Goal: Transaction & Acquisition: Purchase product/service

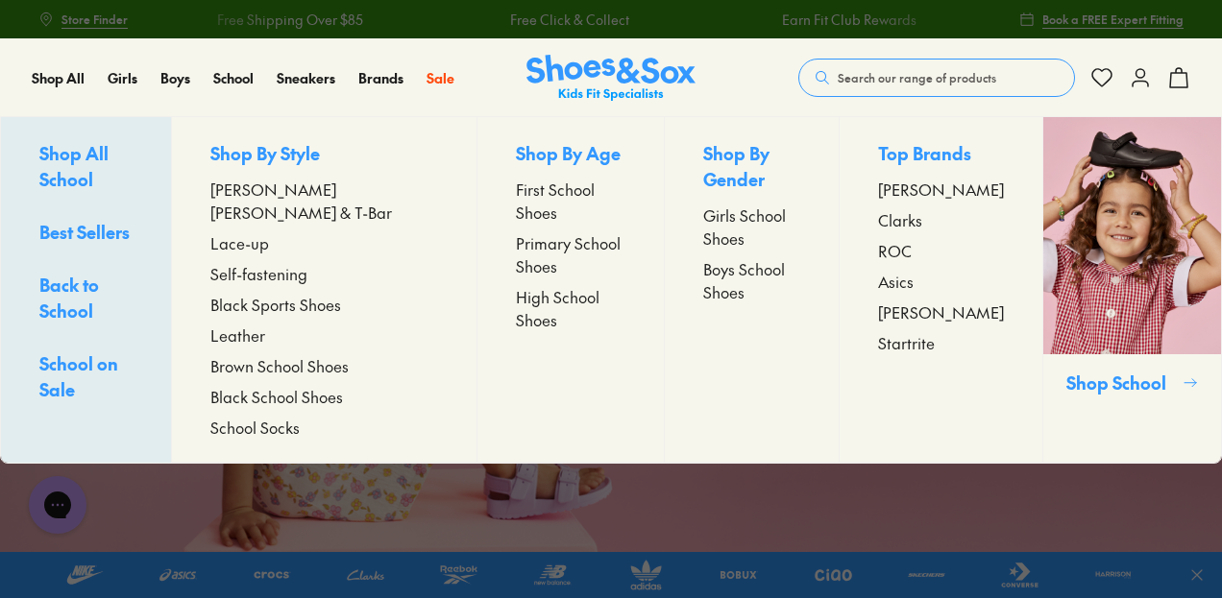
click at [713, 270] on span "Boys School Shoes" at bounding box center [751, 280] width 96 height 46
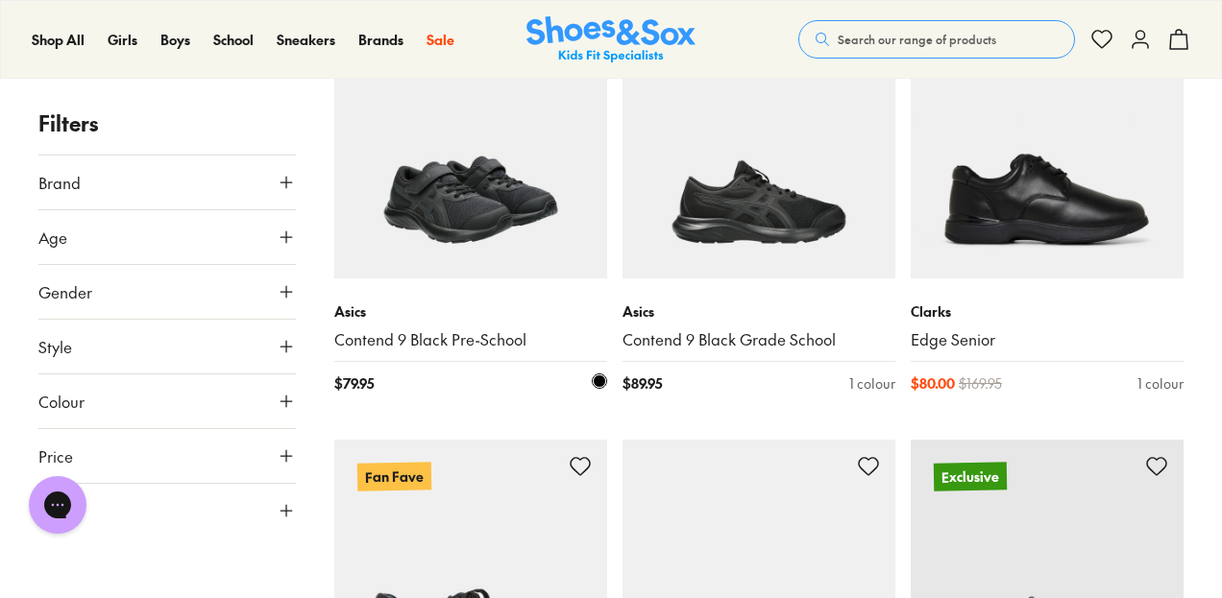
scroll to position [480, 0]
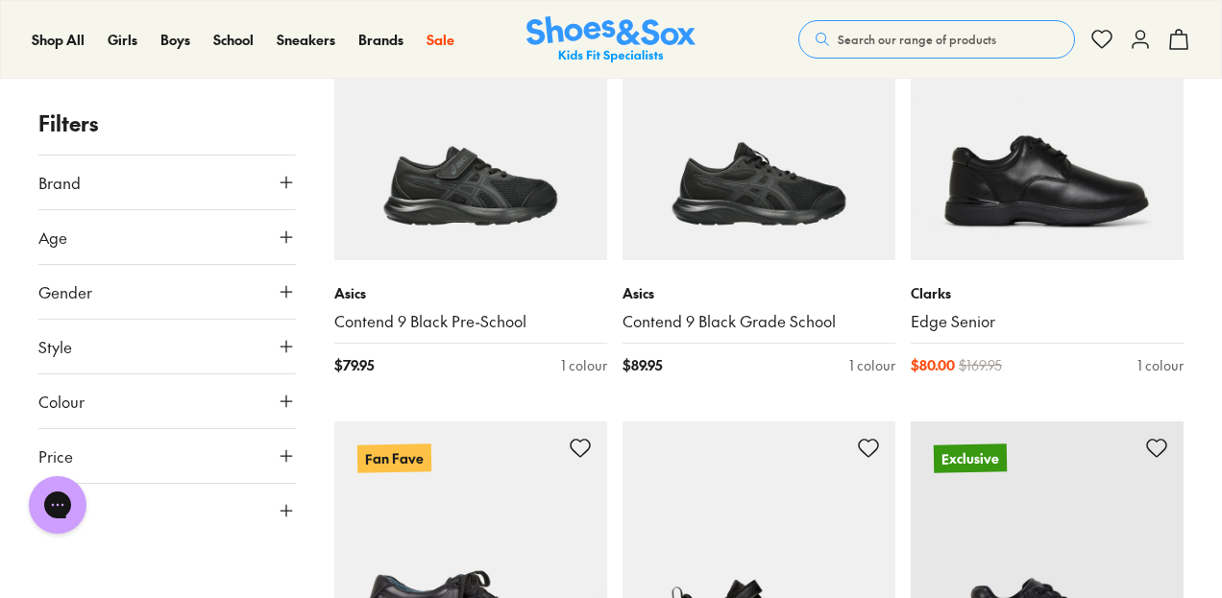
click at [217, 301] on button "Gender" at bounding box center [166, 292] width 257 height 54
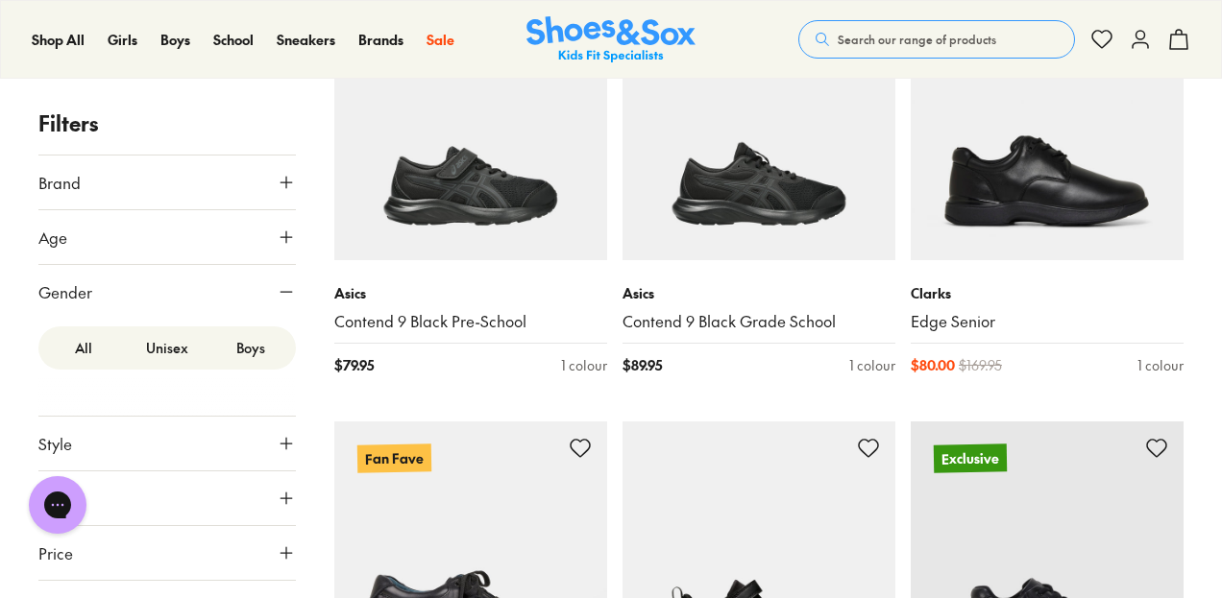
click at [255, 346] on label "Boys" at bounding box center [250, 348] width 84 height 36
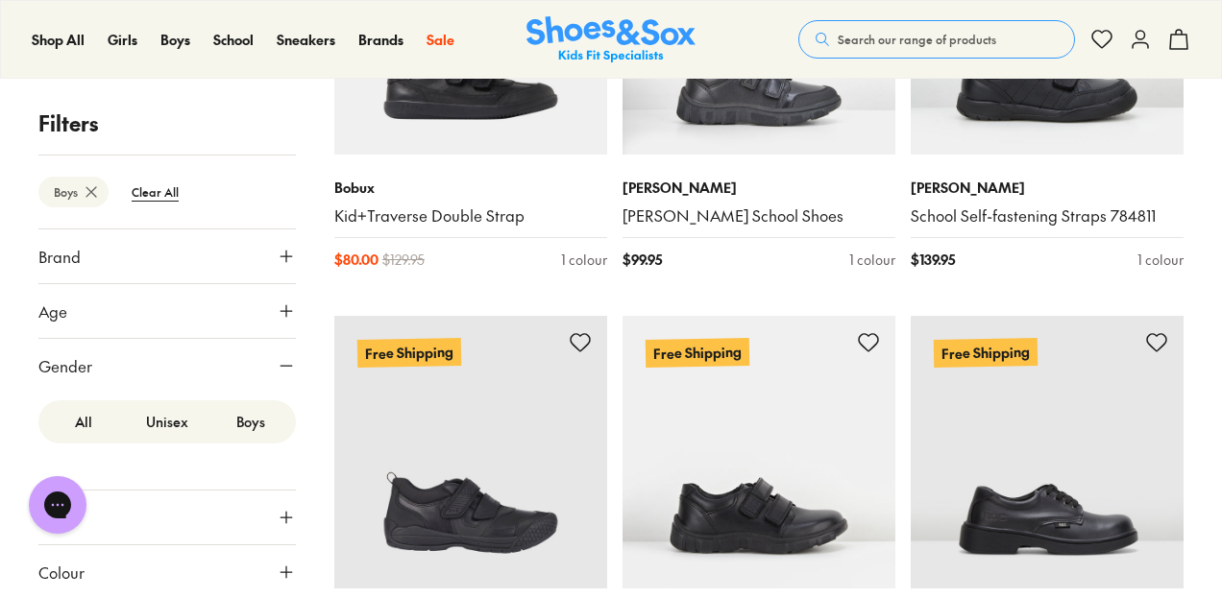
scroll to position [588, 0]
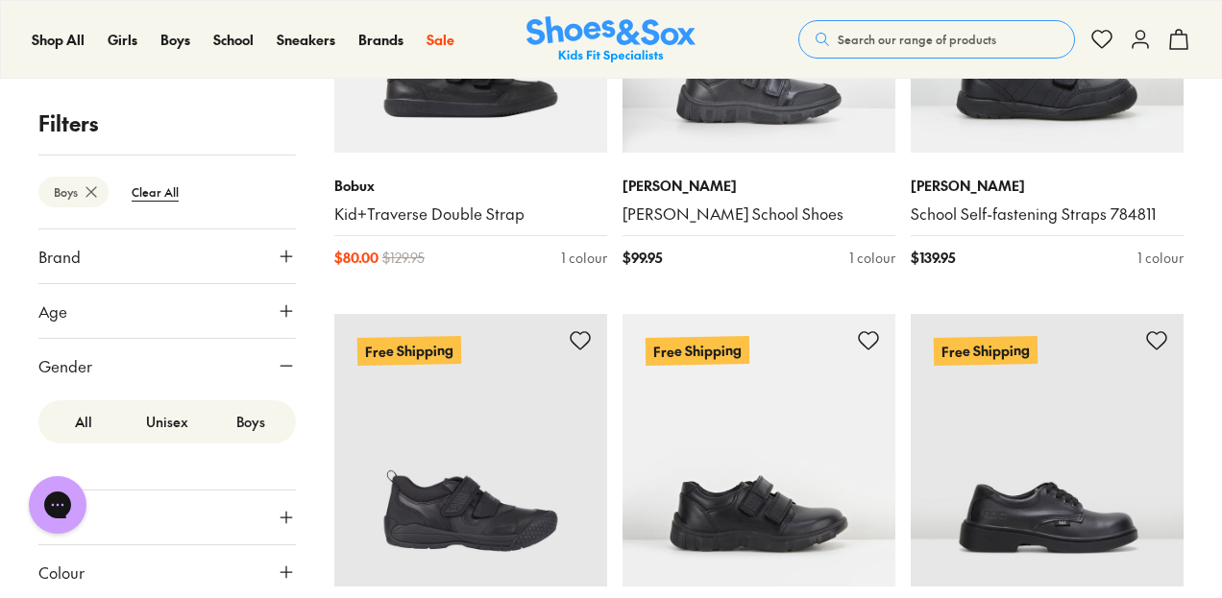
click at [248, 317] on button "Age" at bounding box center [166, 311] width 257 height 54
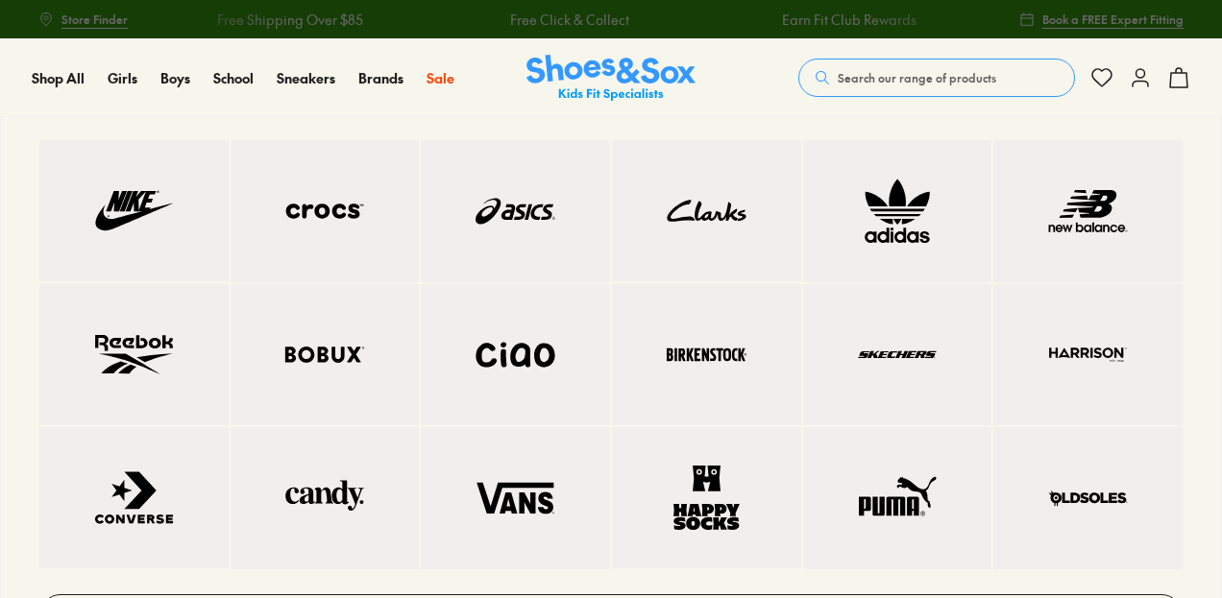
click at [693, 204] on img at bounding box center [706, 211] width 112 height 64
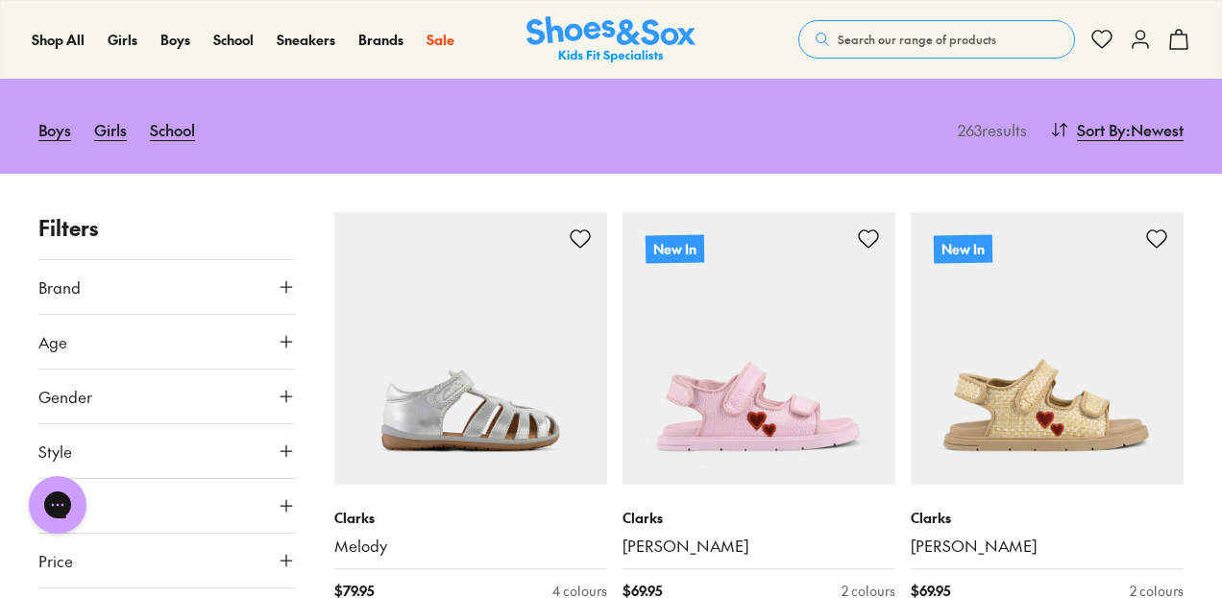
click at [215, 338] on button "Age" at bounding box center [166, 342] width 257 height 54
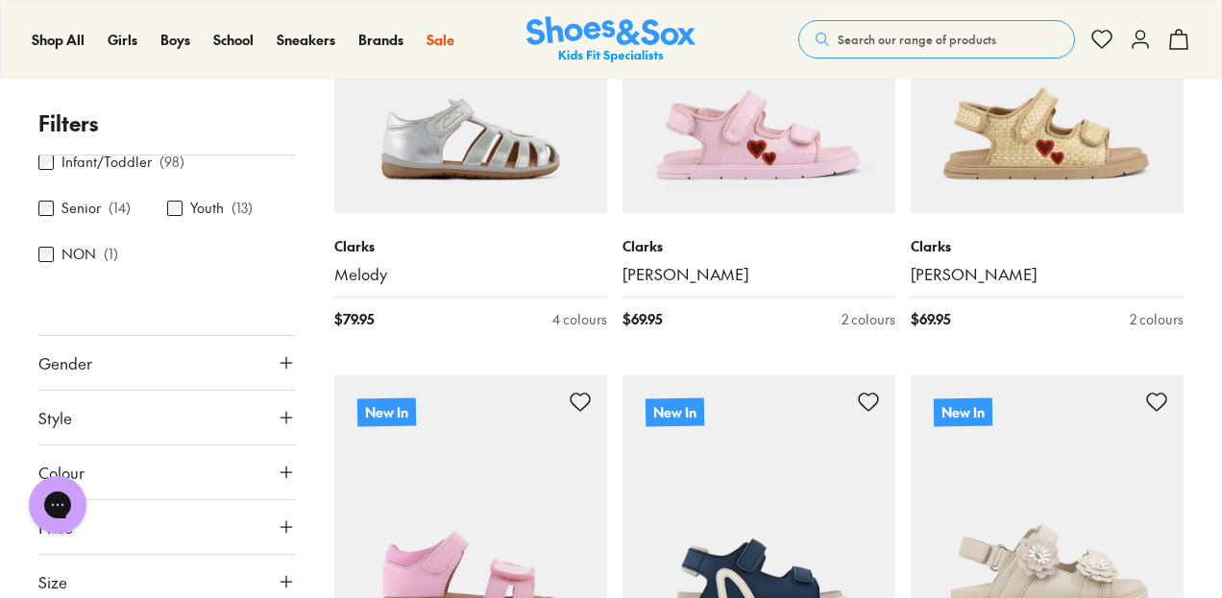
scroll to position [480, 0]
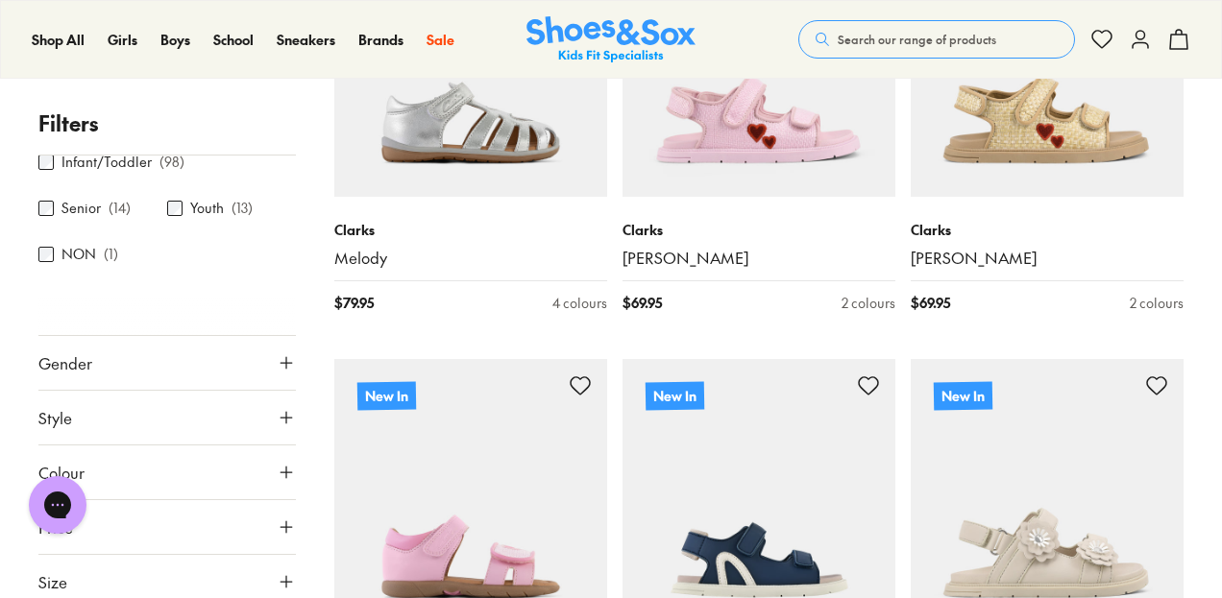
click at [242, 368] on button "Gender" at bounding box center [166, 363] width 257 height 54
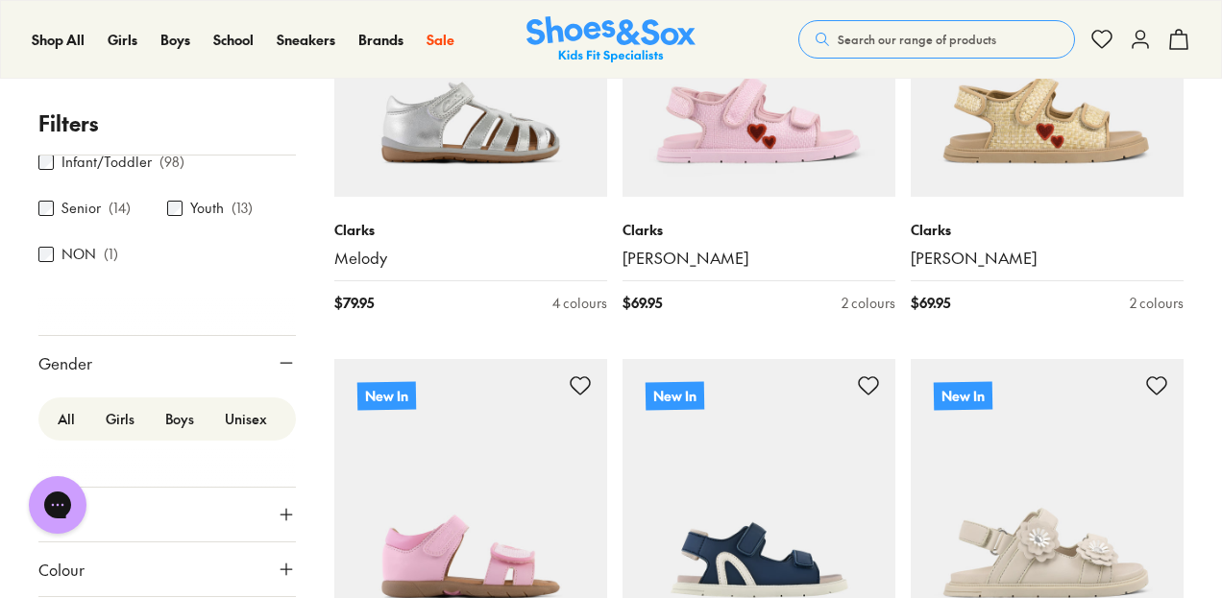
scroll to position [0, 0]
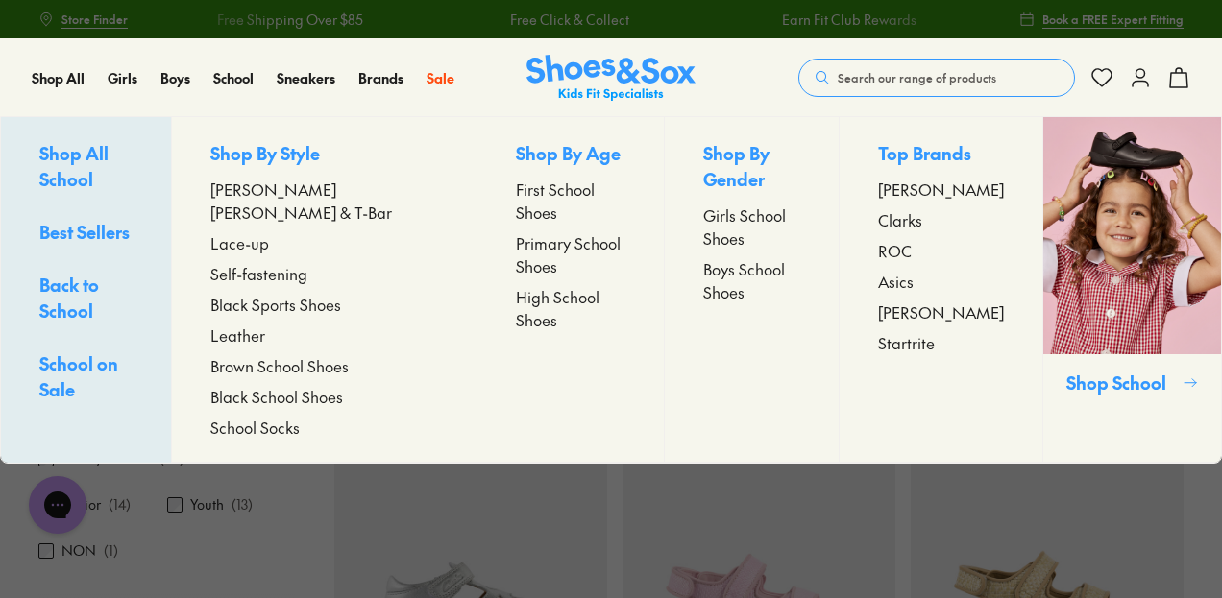
click at [286, 398] on span "Black School Shoes" at bounding box center [276, 396] width 133 height 23
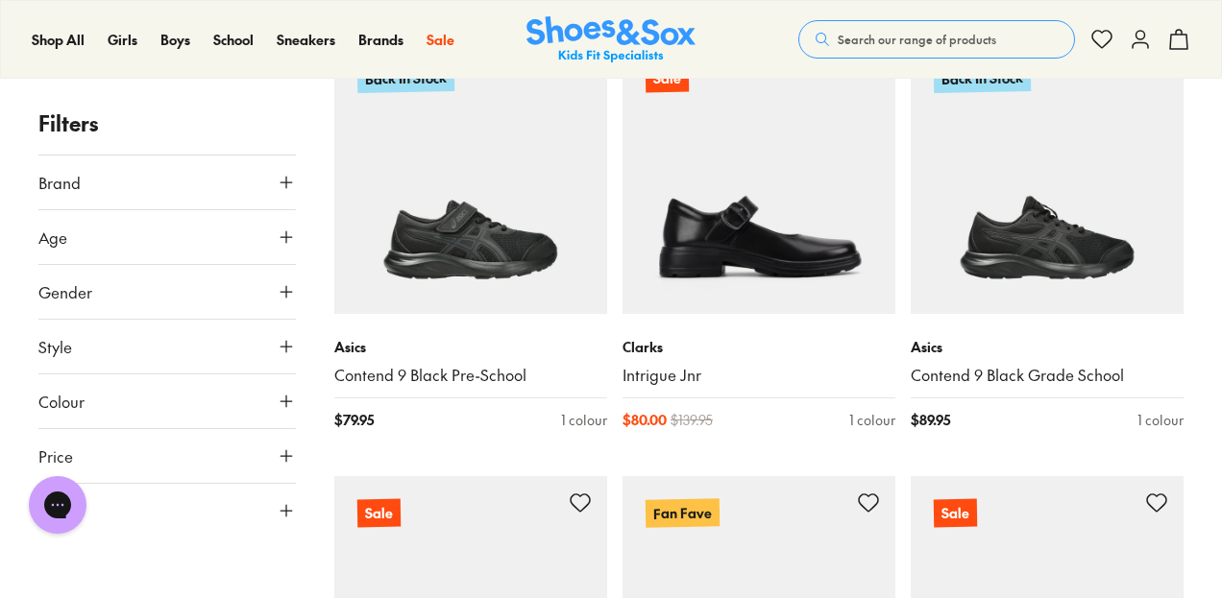
click at [275, 179] on button "Brand" at bounding box center [166, 183] width 257 height 54
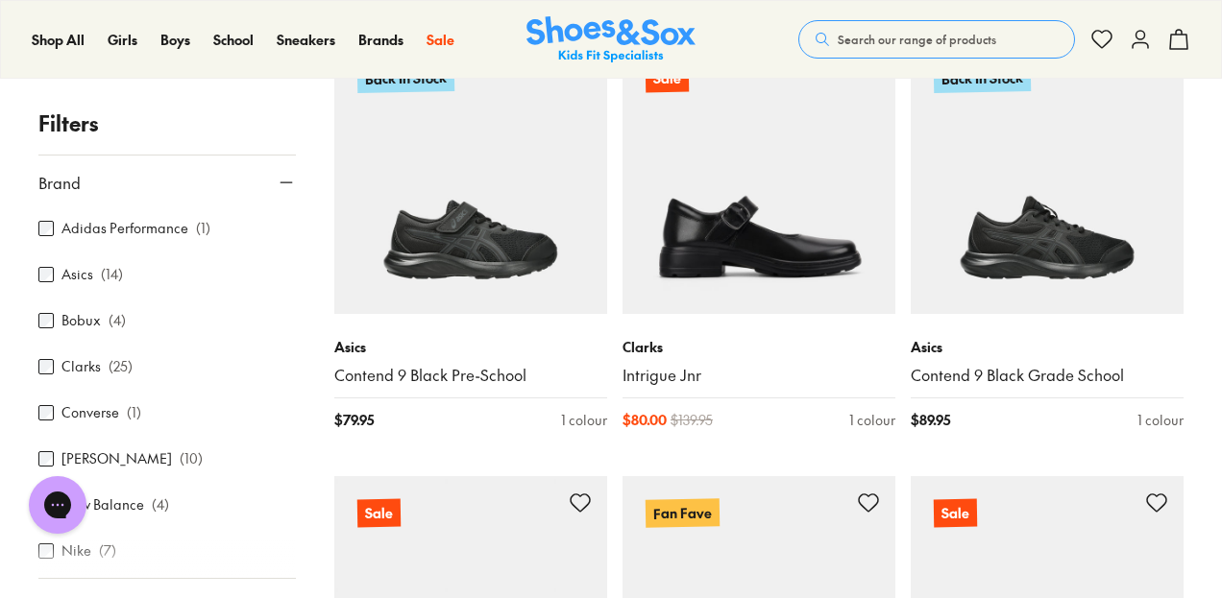
click at [124, 374] on p "( 25 )" at bounding box center [121, 367] width 24 height 20
click at [56, 362] on div "Clarks ( 25 )" at bounding box center [166, 366] width 257 height 23
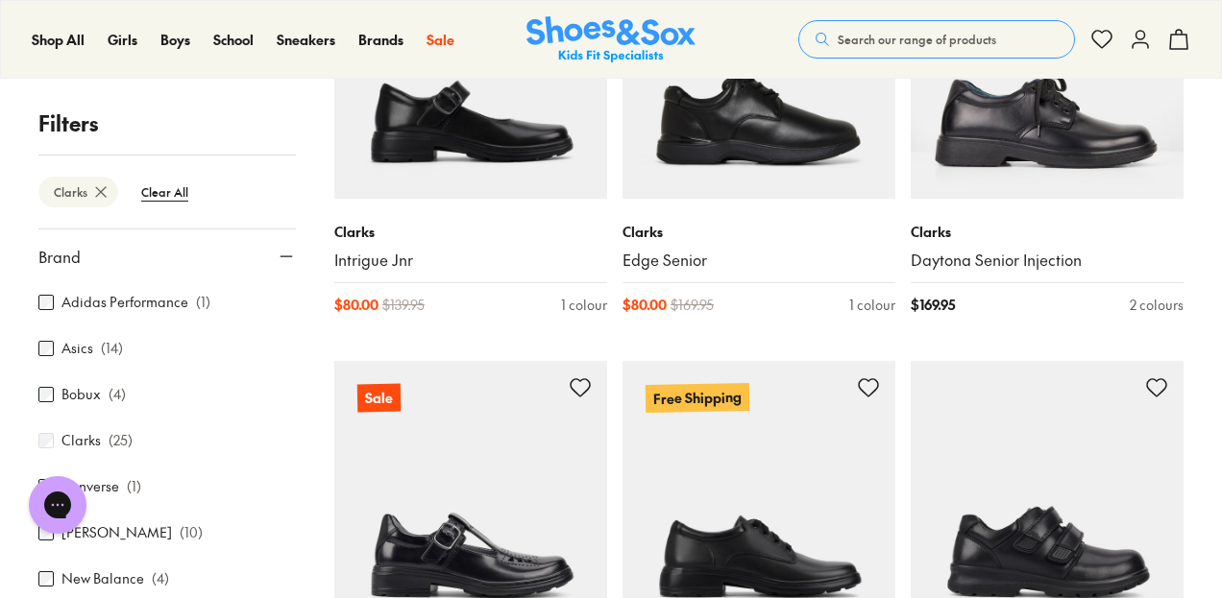
scroll to position [499, 0]
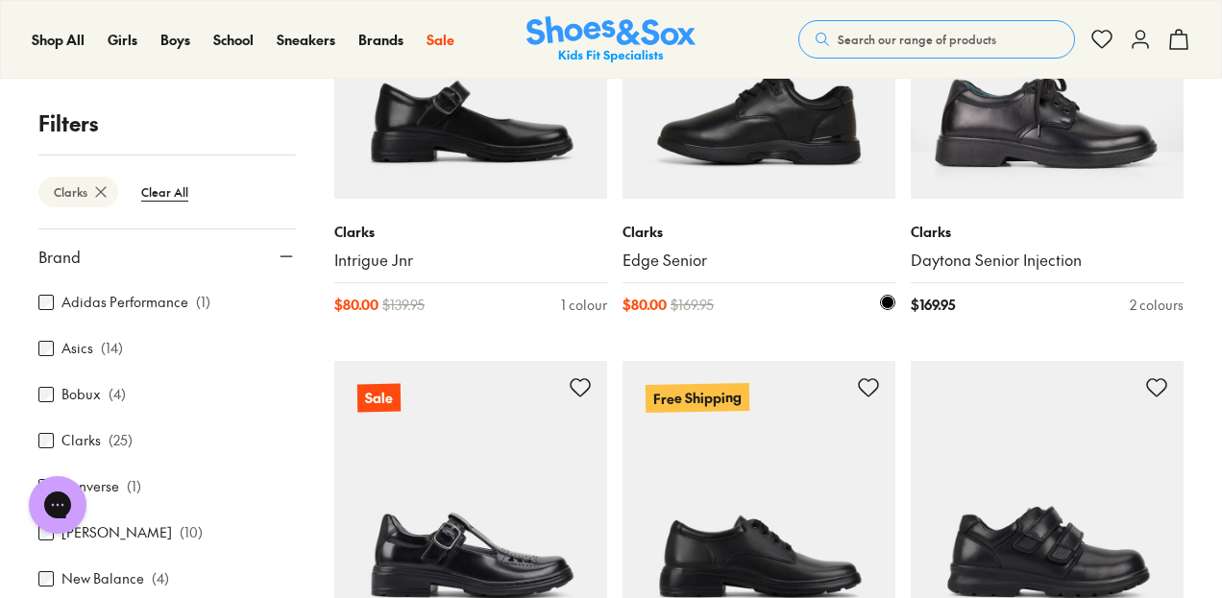
click at [774, 148] on img at bounding box center [758, 62] width 273 height 273
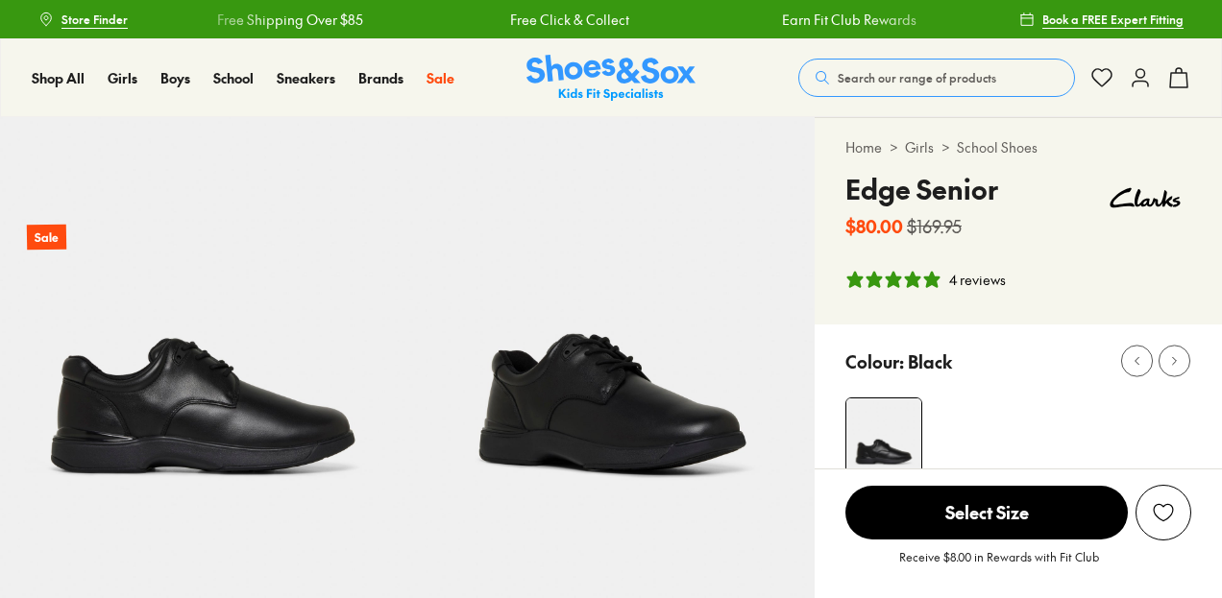
select select "*"
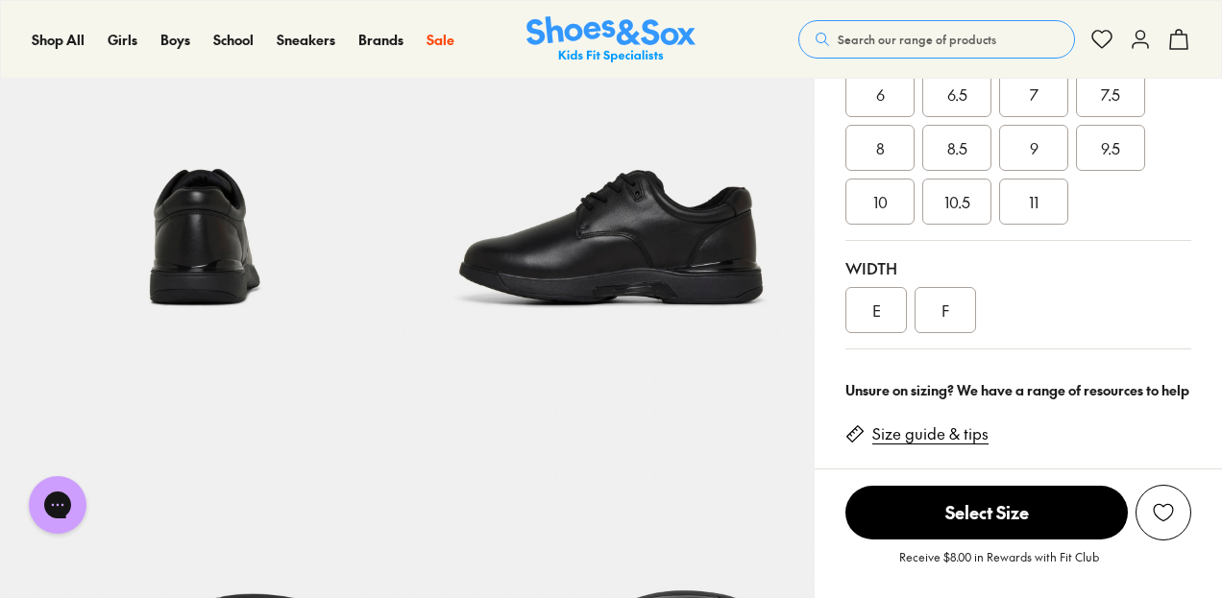
scroll to position [480, 0]
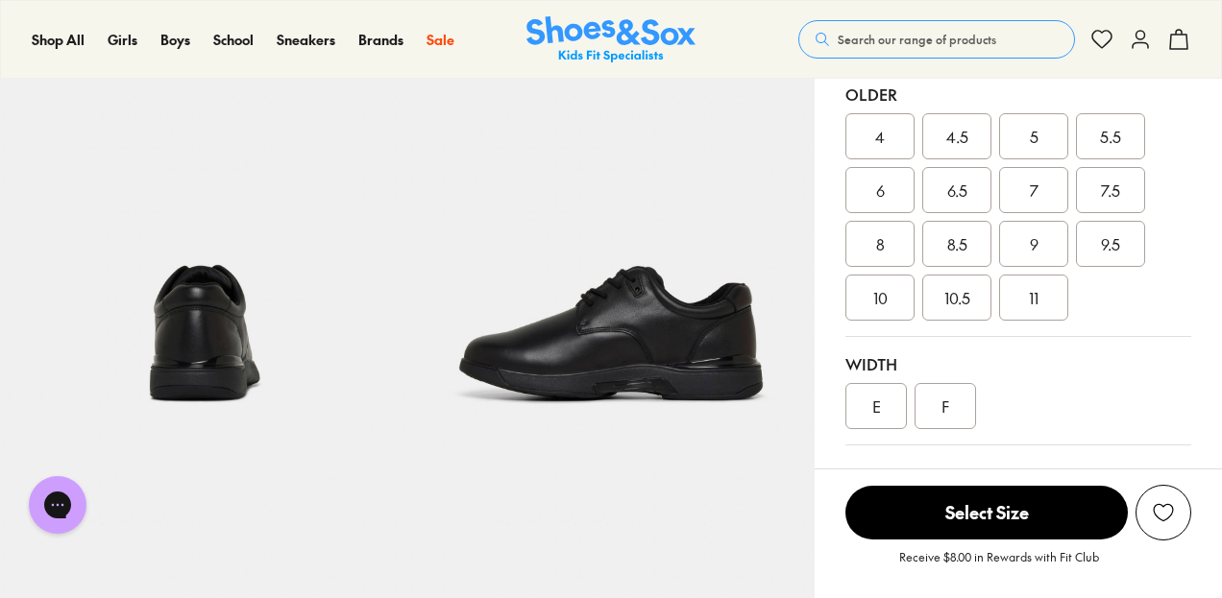
click at [872, 408] on div "E" at bounding box center [875, 406] width 61 height 46
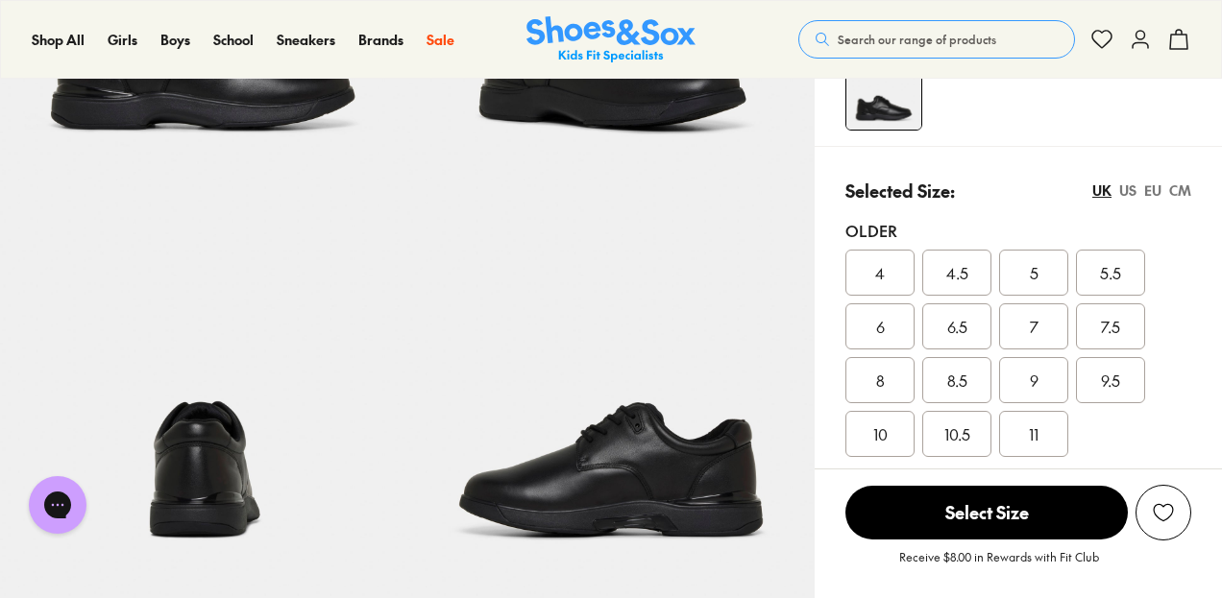
scroll to position [384, 0]
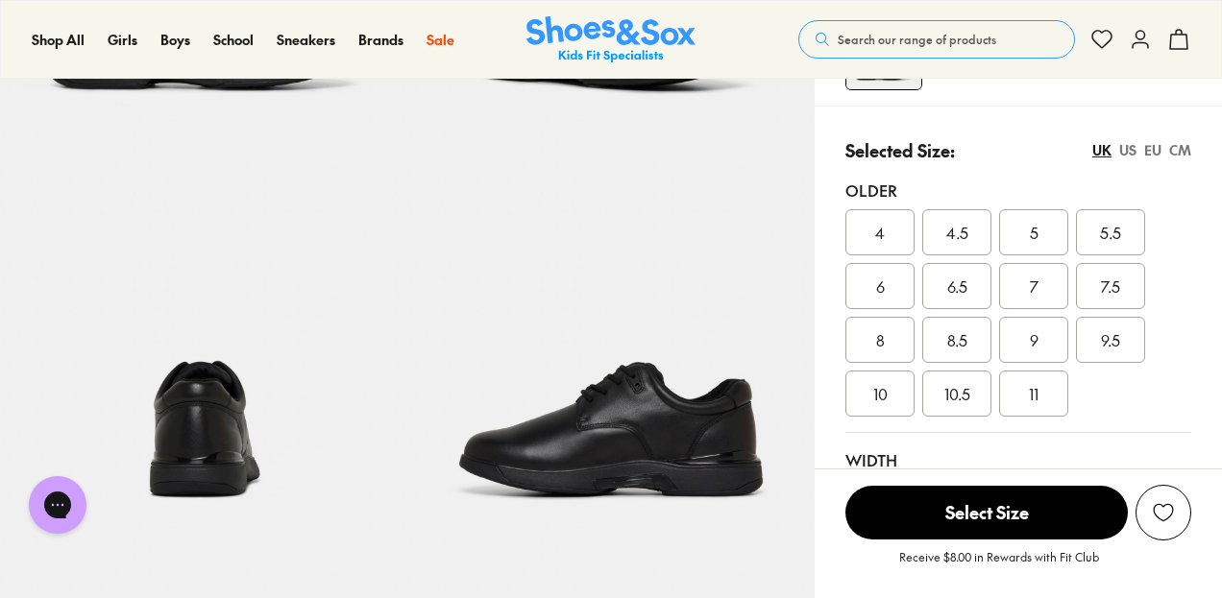
click at [899, 279] on div "6" at bounding box center [879, 286] width 69 height 46
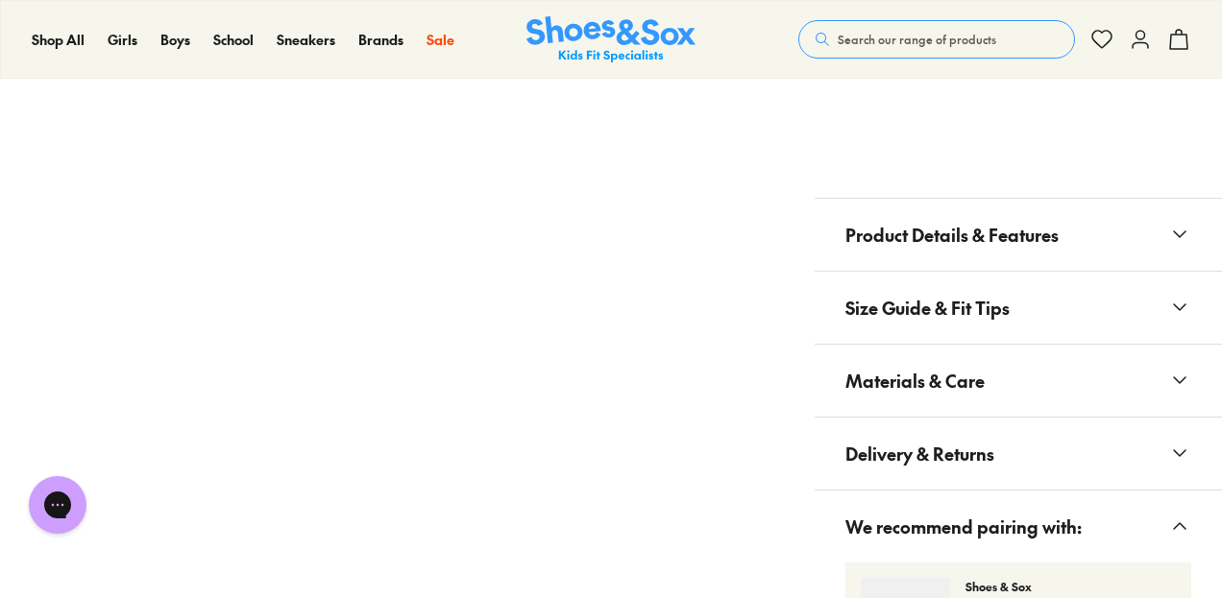
scroll to position [1729, 0]
click at [1180, 228] on icon at bounding box center [1179, 233] width 23 height 23
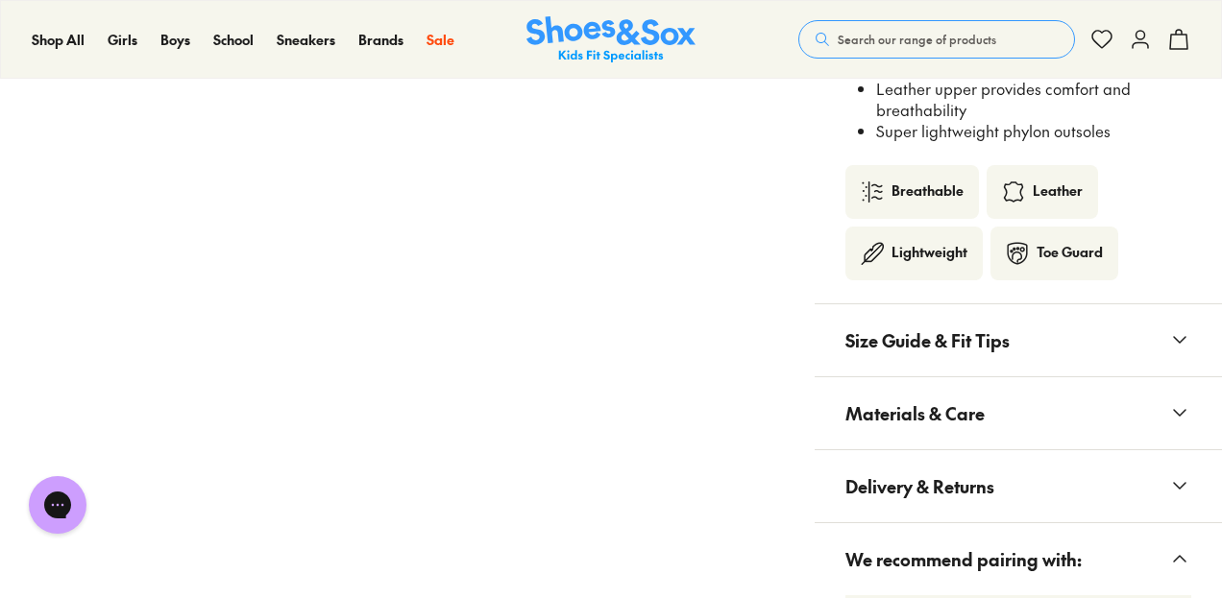
scroll to position [2209, 0]
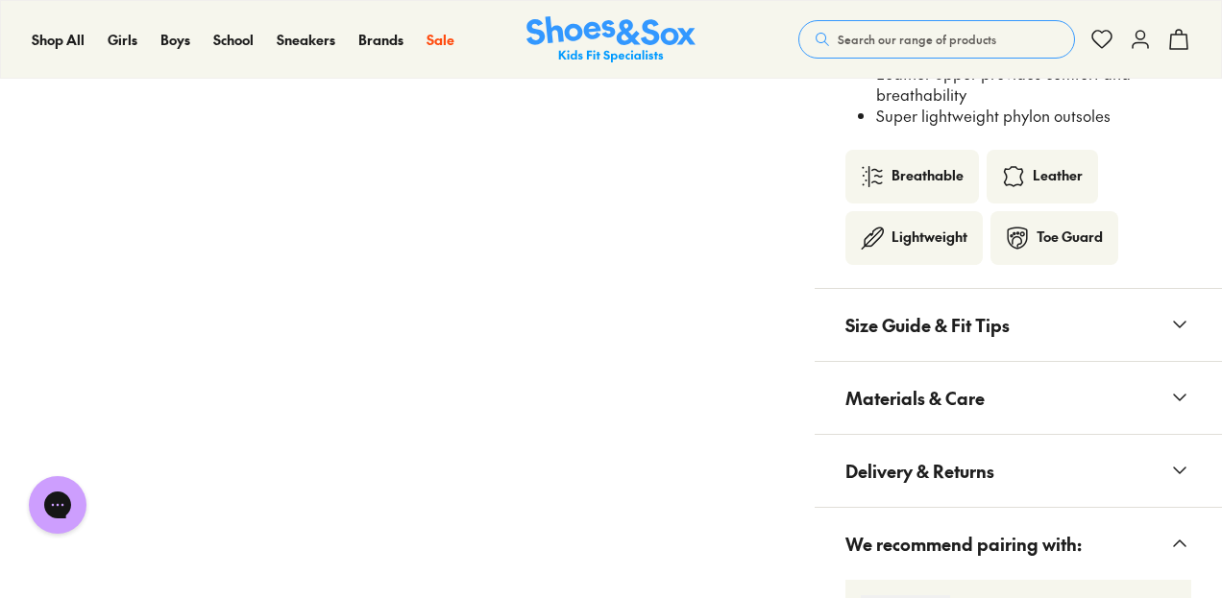
click at [1187, 326] on icon at bounding box center [1179, 324] width 23 height 23
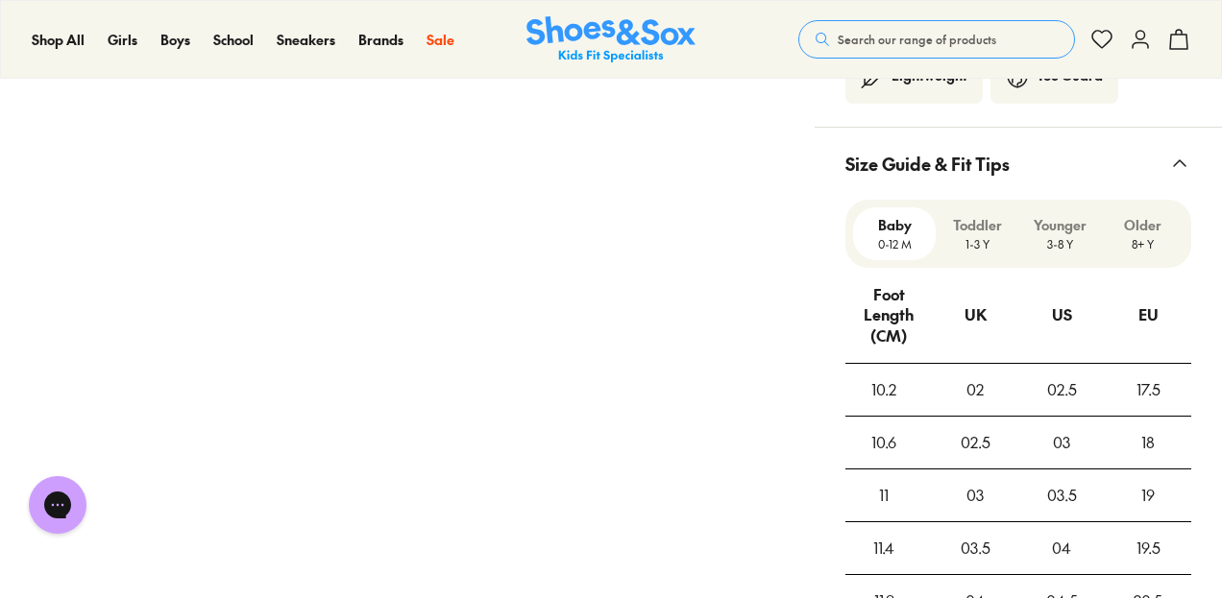
scroll to position [2401, 0]
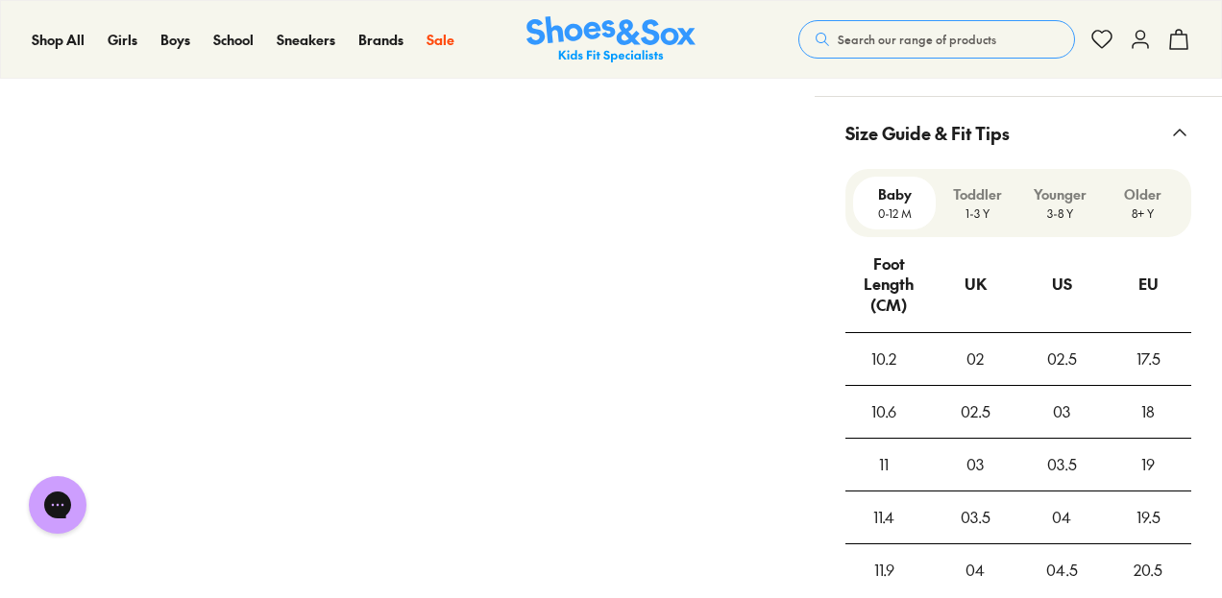
click at [1143, 205] on p "8+ Y" at bounding box center [1141, 213] width 67 height 17
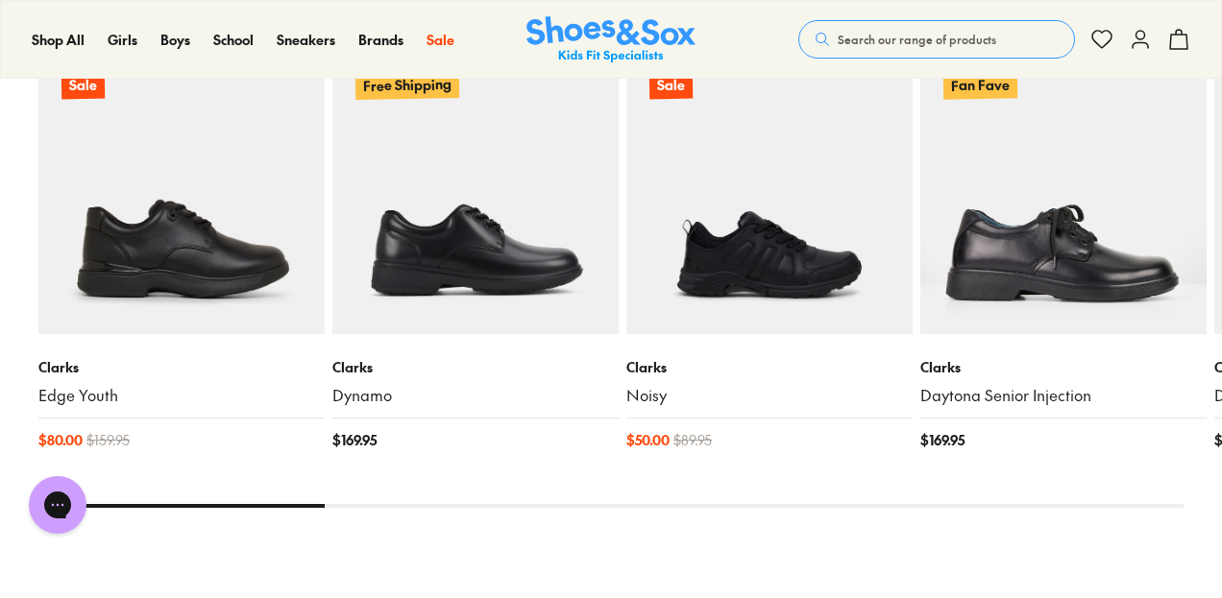
scroll to position [4643, 0]
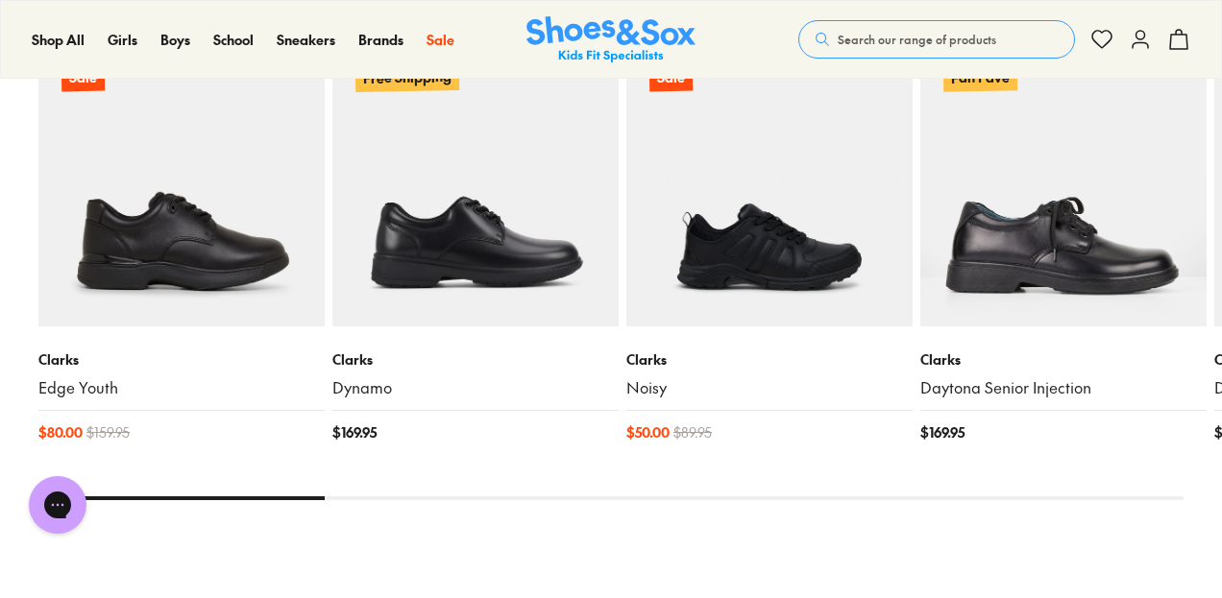
drag, startPoint x: 294, startPoint y: 481, endPoint x: 398, endPoint y: 485, distance: 103.8
click at [398, 485] on x-flickity "Sale Clarks Edge Youth $ 80.00 $ 159.95 Free Shipping Clarks Dynamo $ 169.95 Sa…" at bounding box center [610, 230] width 1145 height 541
click at [398, 497] on div at bounding box center [610, 499] width 1145 height 4
click at [399, 481] on x-flickity "Sale Clarks Edge Youth $ 80.00 $ 159.95 Free Shipping Clarks Dynamo $ 169.95 Sa…" at bounding box center [610, 230] width 1145 height 541
drag, startPoint x: 280, startPoint y: 483, endPoint x: 424, endPoint y: 454, distance: 146.9
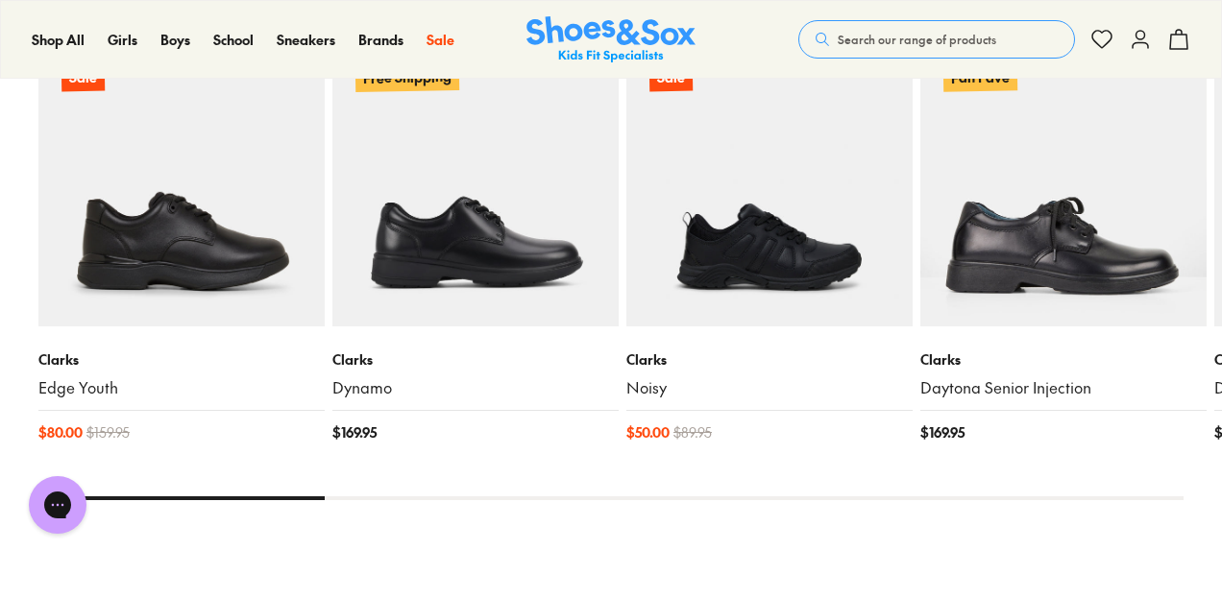
click at [290, 477] on x-flickity "Sale Clarks Edge Youth $ 80.00 $ 159.95 Free Shipping Clarks Dynamo $ 169.95 Sa…" at bounding box center [610, 230] width 1145 height 541
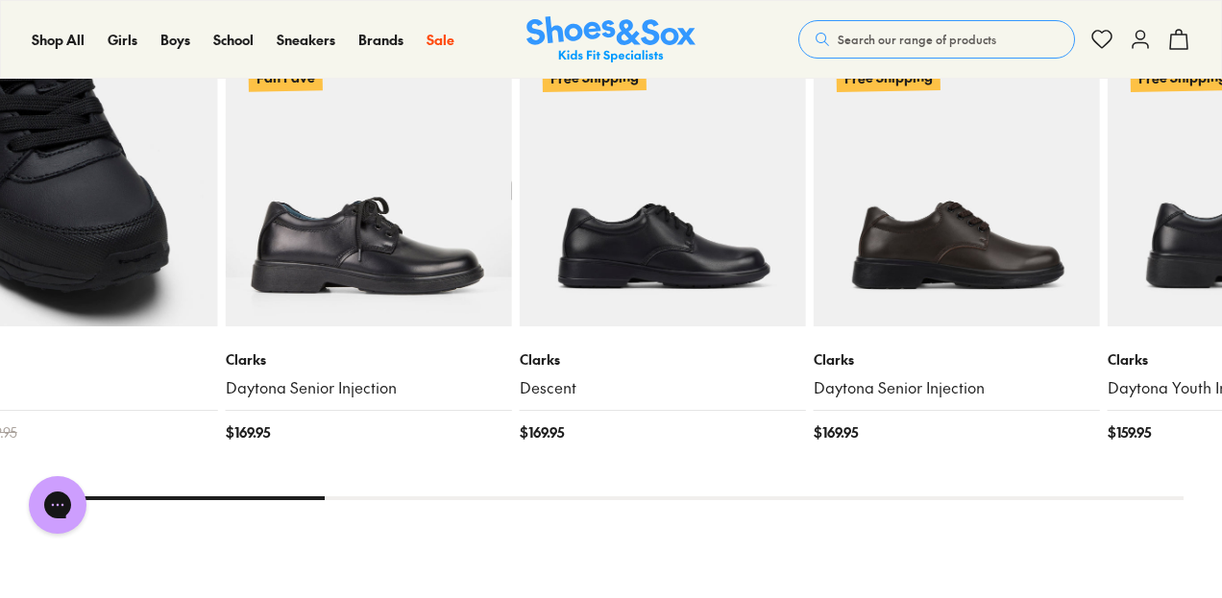
click at [0, 396] on div "Clarks Noisy $ 50.00 $ 89.95" at bounding box center [75, 396] width 286 height 139
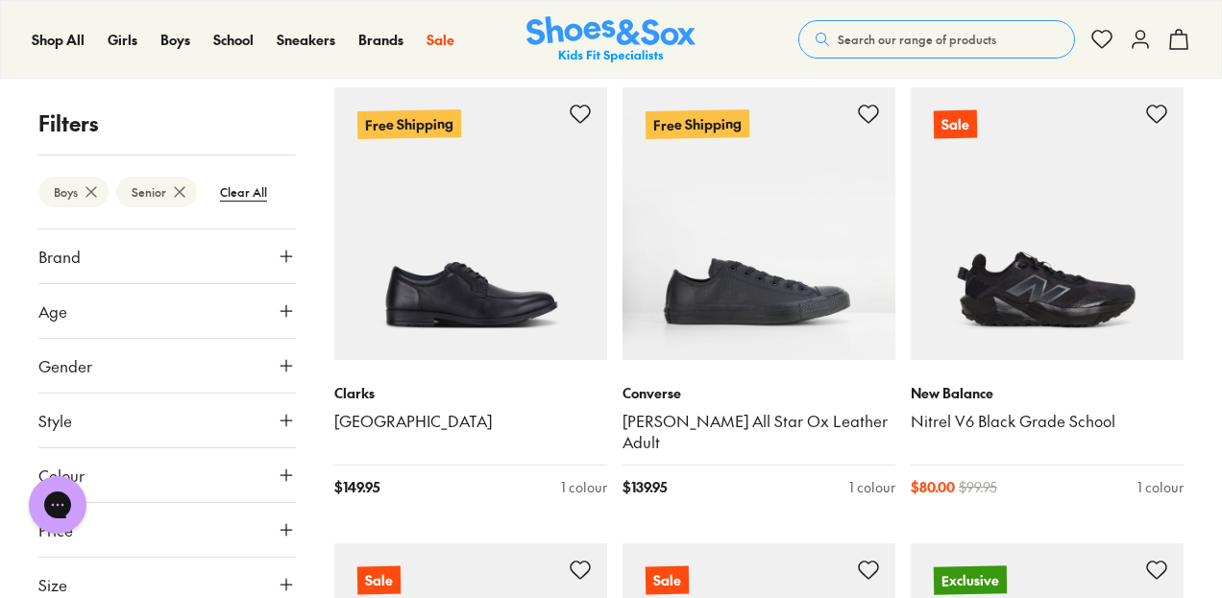
scroll to position [864, 0]
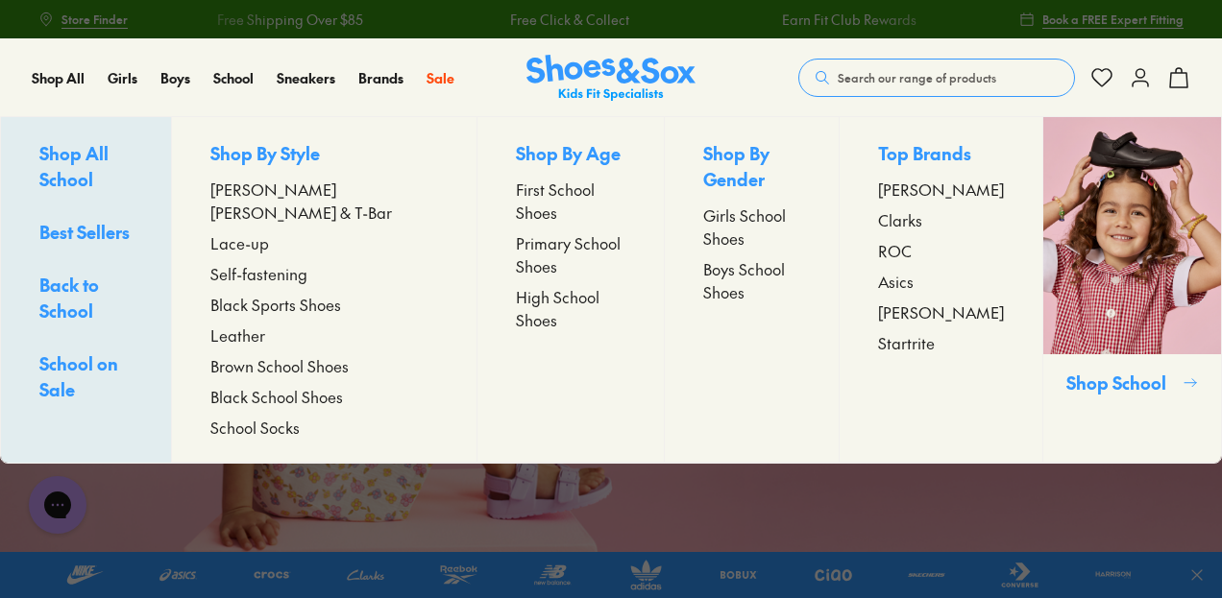
click at [878, 231] on span "Clarks" at bounding box center [900, 219] width 44 height 23
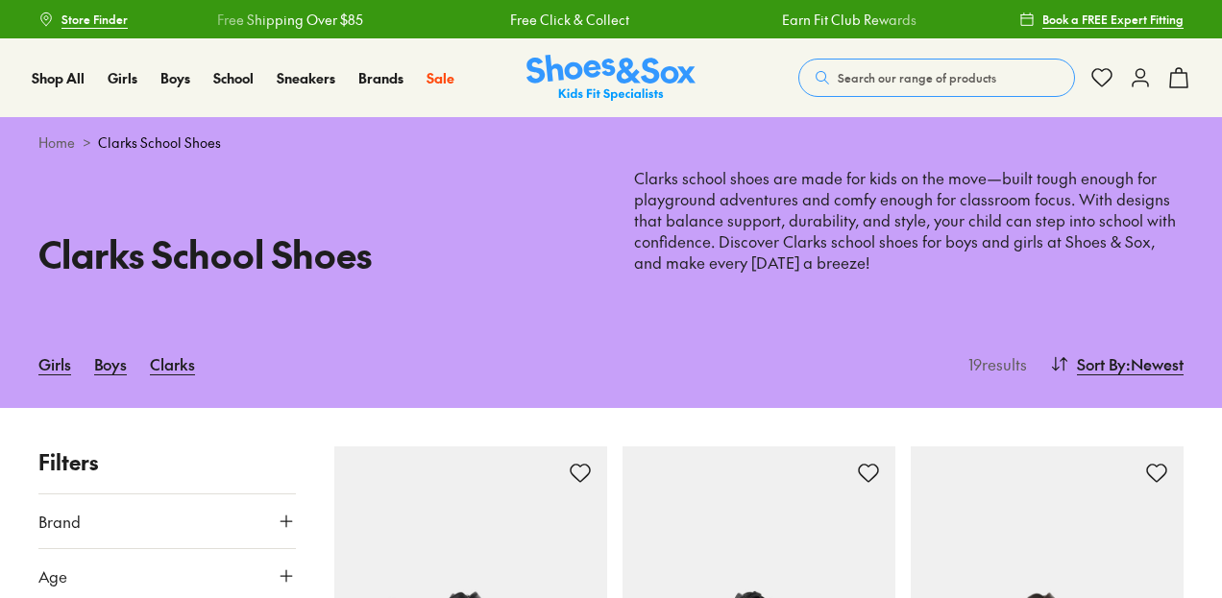
click at [871, 80] on span "Search our range of products" at bounding box center [916, 77] width 158 height 17
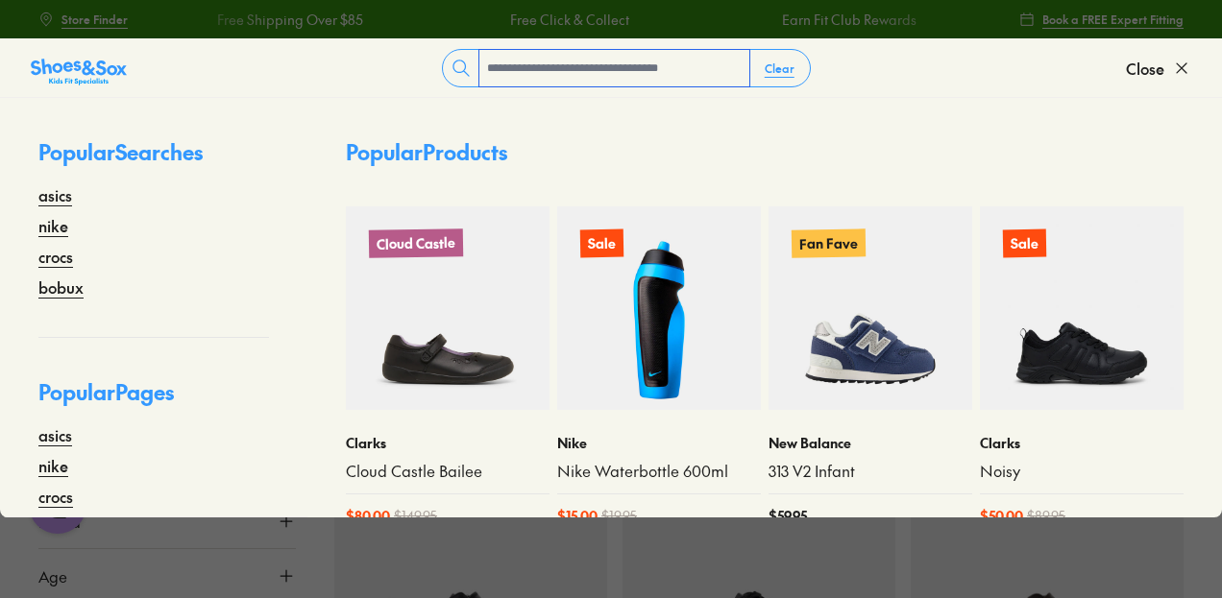
type input "*"
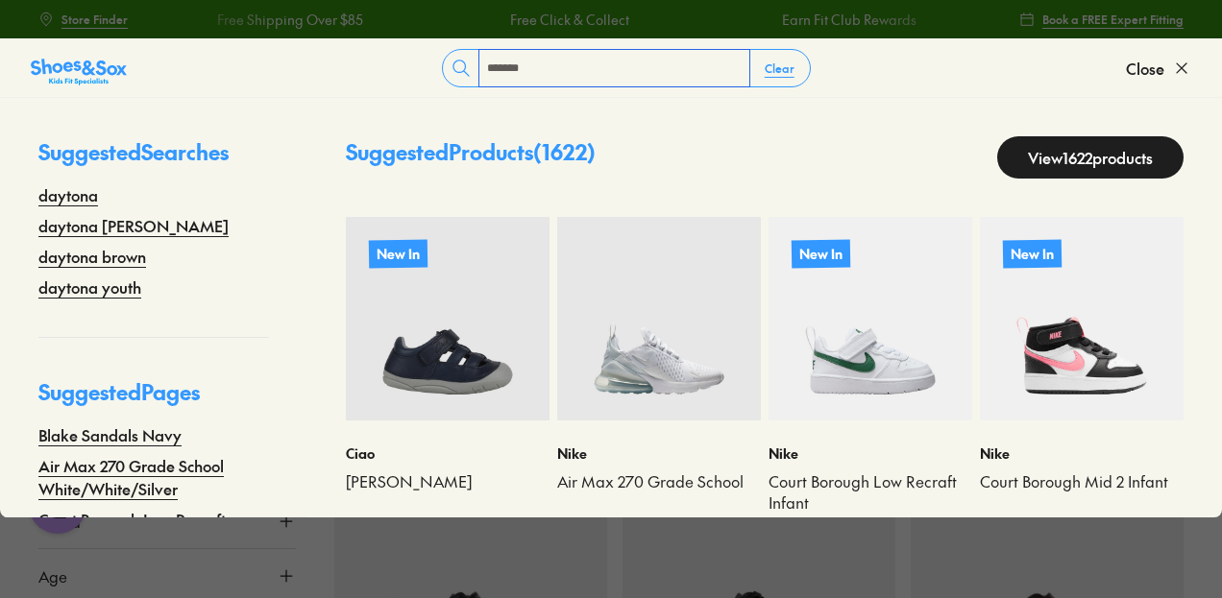
type input "*******"
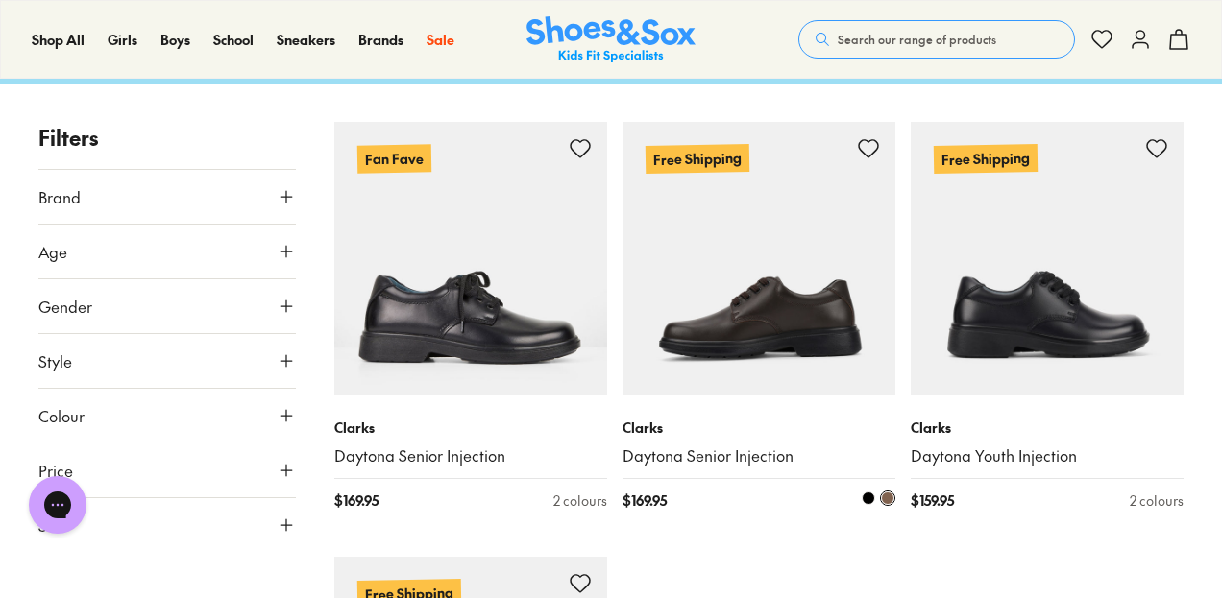
scroll to position [192, 0]
